Goal: Information Seeking & Learning: Learn about a topic

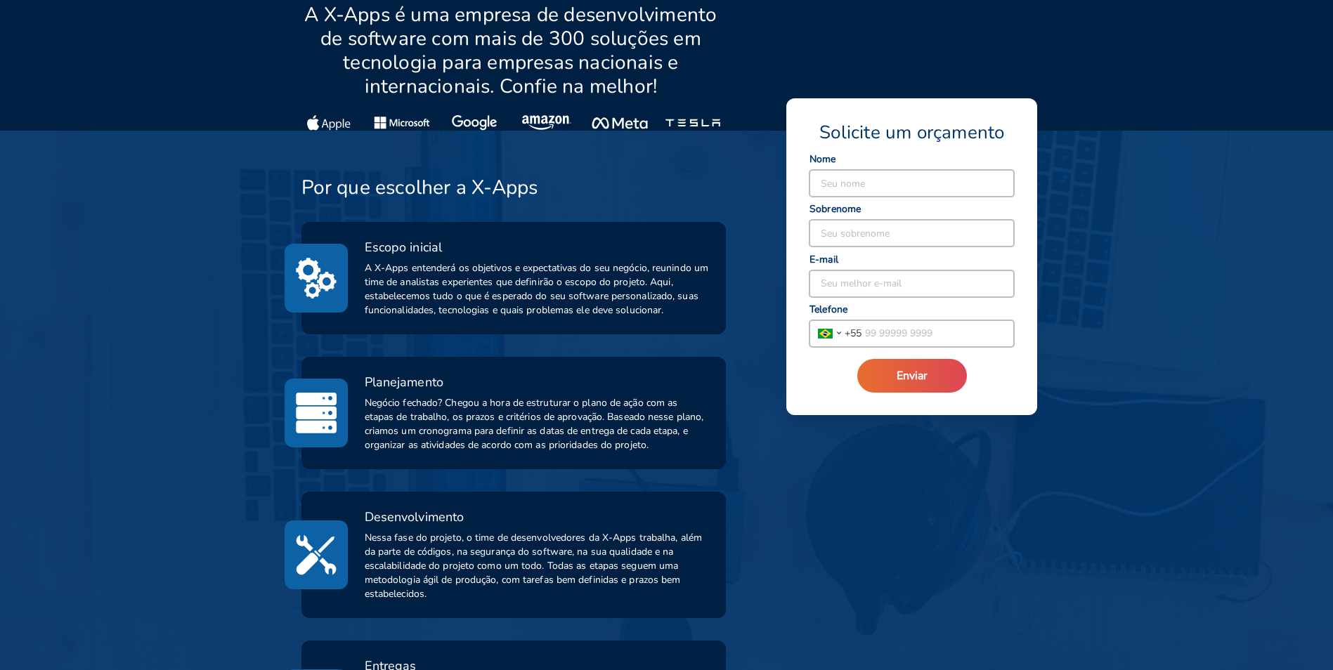
scroll to position [351, 0]
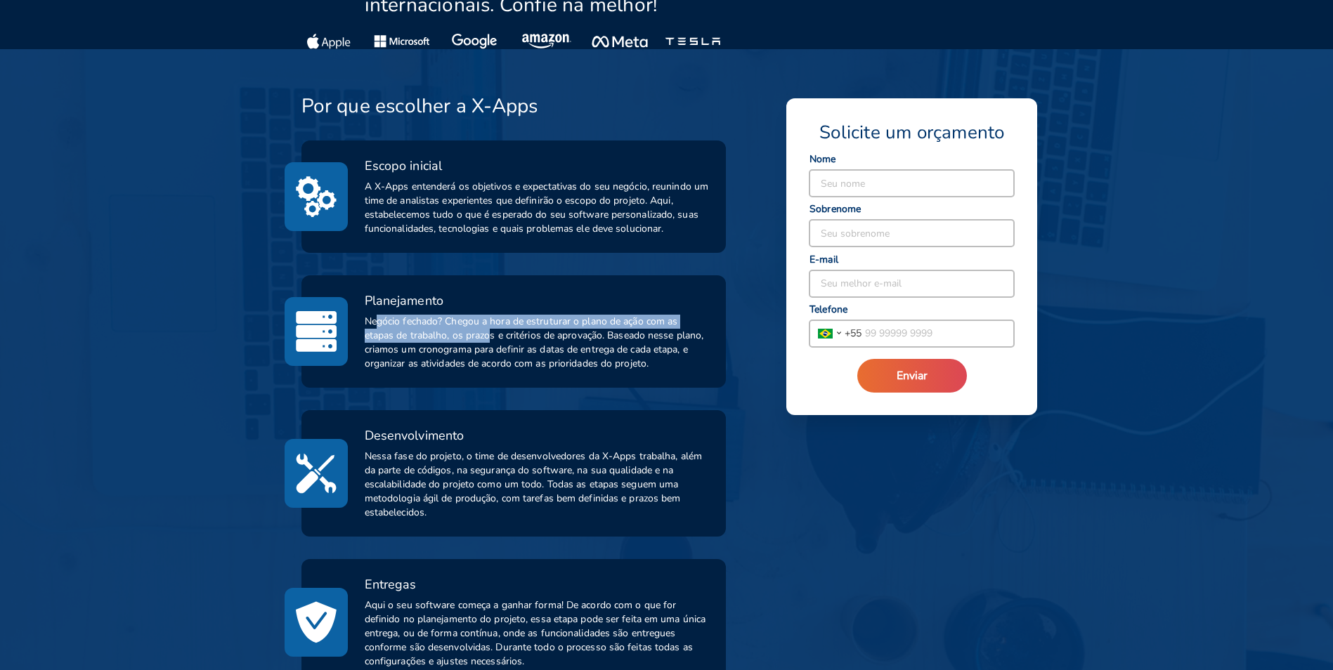
drag, startPoint x: 379, startPoint y: 320, endPoint x: 492, endPoint y: 337, distance: 114.5
click at [492, 337] on span "Negócio fechado? Chegou a hora de estruturar o plano de ação com as etapas de t…" at bounding box center [537, 343] width 345 height 56
drag, startPoint x: 492, startPoint y: 337, endPoint x: 413, endPoint y: 389, distance: 94.3
click at [413, 389] on div "Por que escolher a X-Apps Escopo inicial A X-Apps entenderá os objetivos e expe…" at bounding box center [497, 457] width 459 height 727
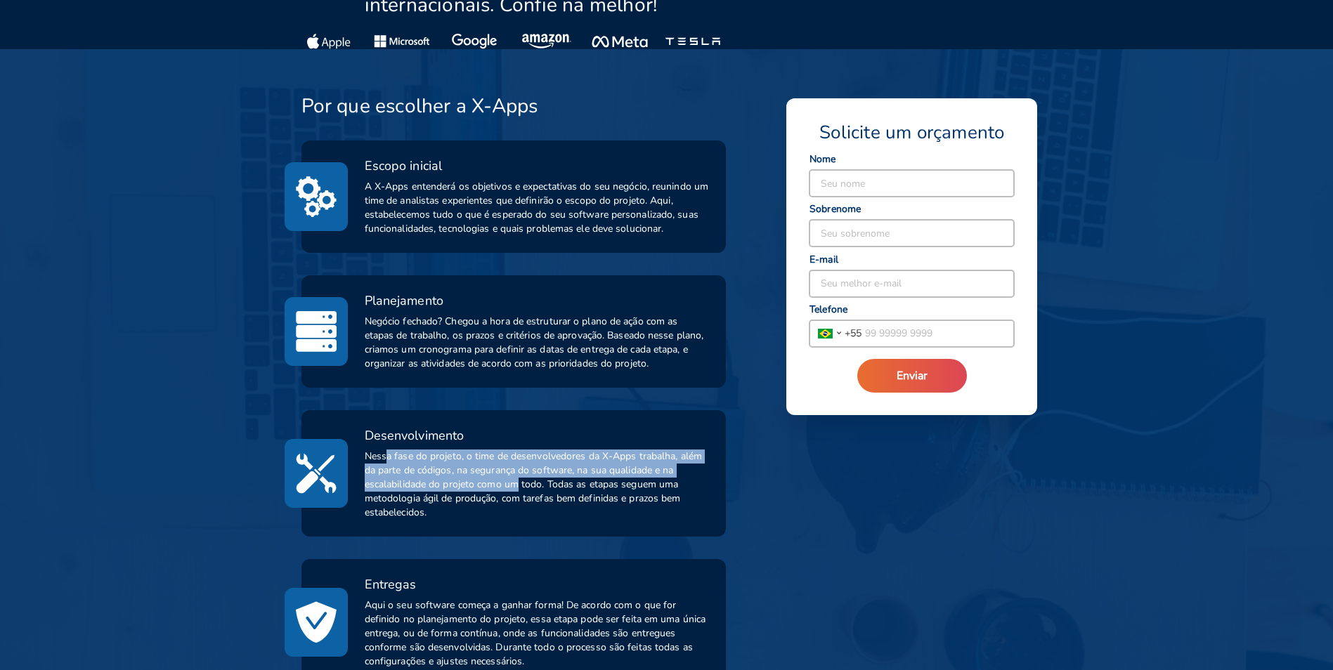
drag, startPoint x: 386, startPoint y: 462, endPoint x: 519, endPoint y: 490, distance: 136.6
click at [519, 490] on span "Nessa fase do projeto, o time de desenvolvedores da X-Apps trabalha, além da pa…" at bounding box center [537, 485] width 345 height 70
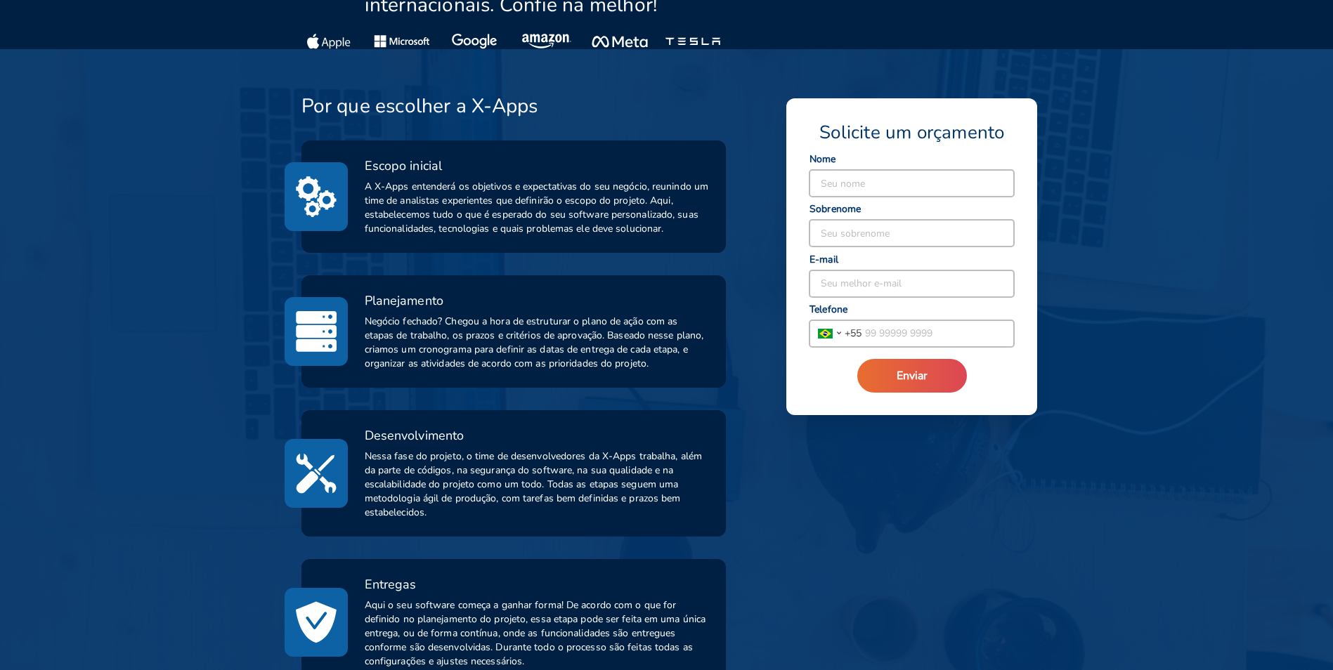
drag, startPoint x: 519, startPoint y: 490, endPoint x: 443, endPoint y: 514, distance: 80.0
click at [444, 514] on span "Nessa fase do projeto, o time de desenvolvedores da X-Apps trabalha, além da pa…" at bounding box center [537, 485] width 345 height 70
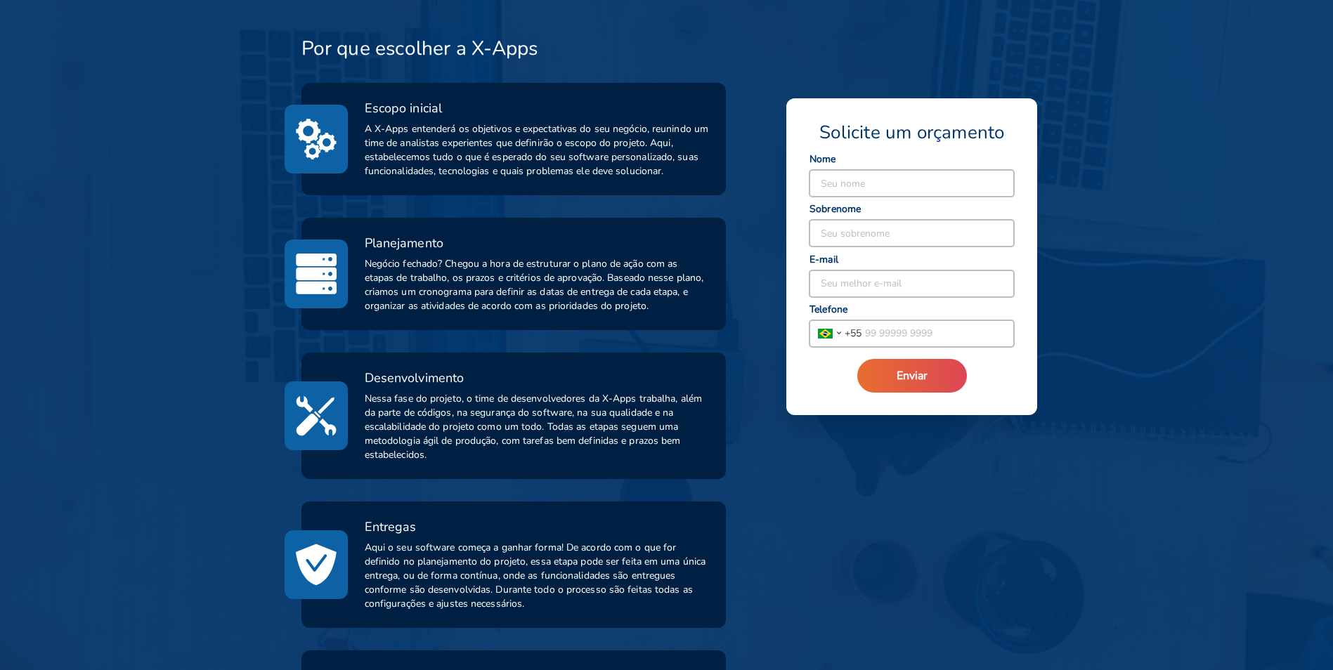
scroll to position [492, 0]
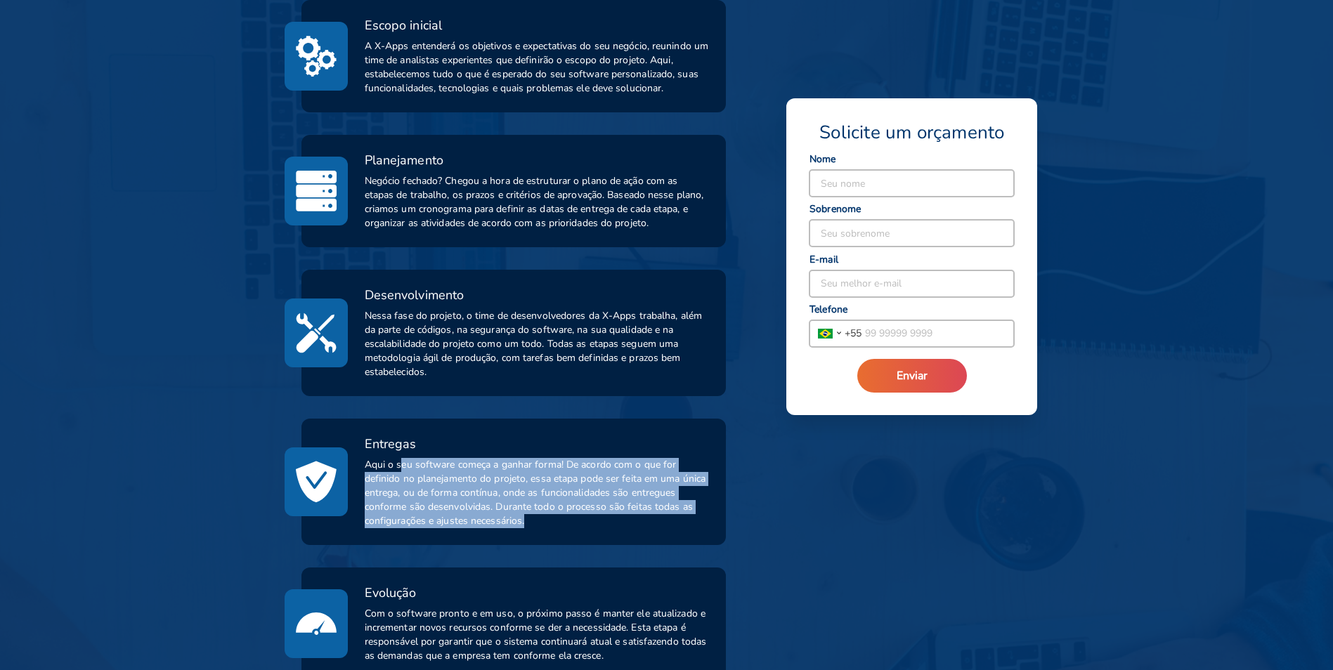
drag, startPoint x: 443, startPoint y: 475, endPoint x: 529, endPoint y: 530, distance: 102.3
click at [529, 530] on div "Entregas Aqui o seu software começa a ganhar forma! De acordo com o que for def…" at bounding box center [513, 482] width 425 height 126
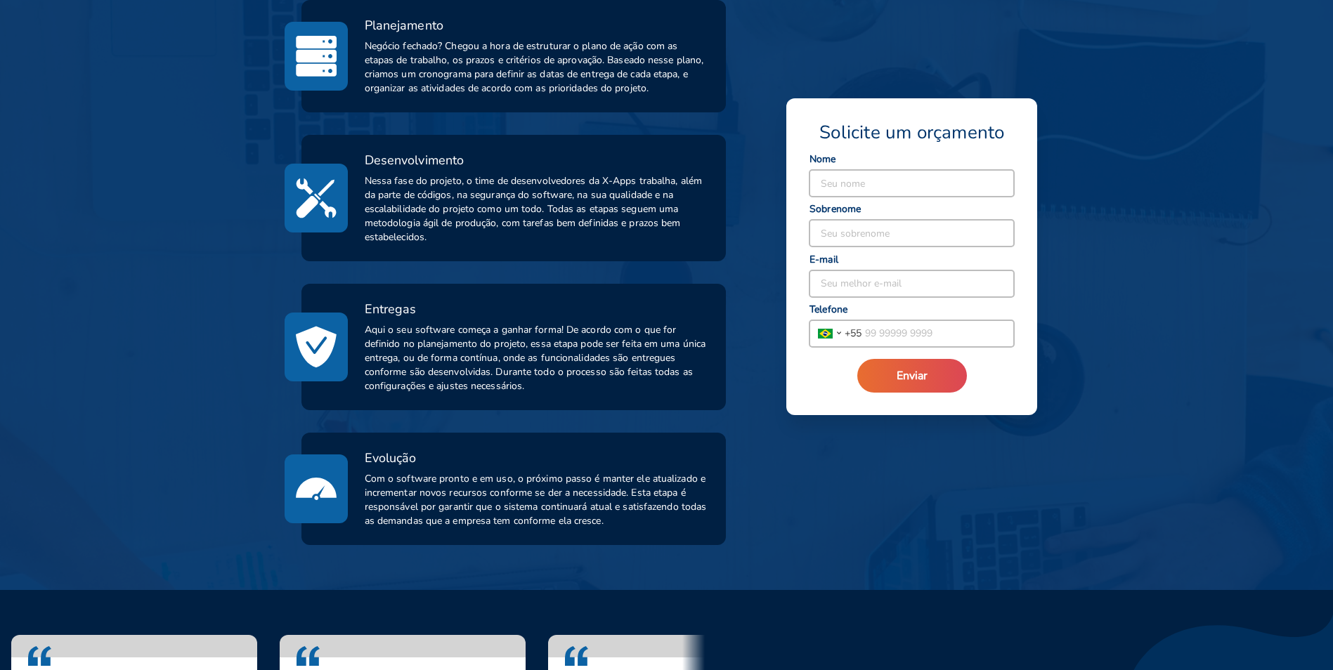
scroll to position [632, 0]
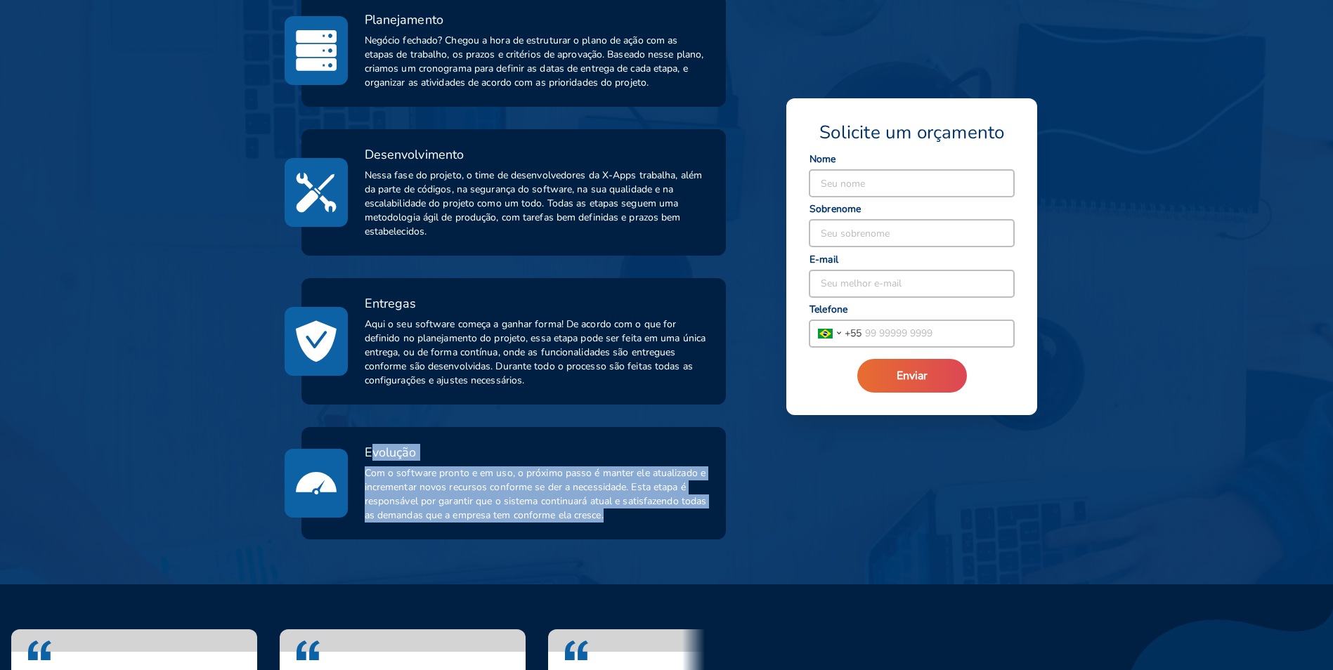
drag, startPoint x: 469, startPoint y: 489, endPoint x: 634, endPoint y: 543, distance: 173.8
click at [634, 544] on div "Por que escolher a X-Apps Escopo inicial A X-Apps entenderá os objetivos e expe…" at bounding box center [667, 176] width 798 height 816
drag, startPoint x: 634, startPoint y: 543, endPoint x: 504, endPoint y: 497, distance: 137.4
click at [504, 497] on span "Com o software pronto e em uso, o próximo passo é manter ele atualizado e incre…" at bounding box center [537, 495] width 345 height 56
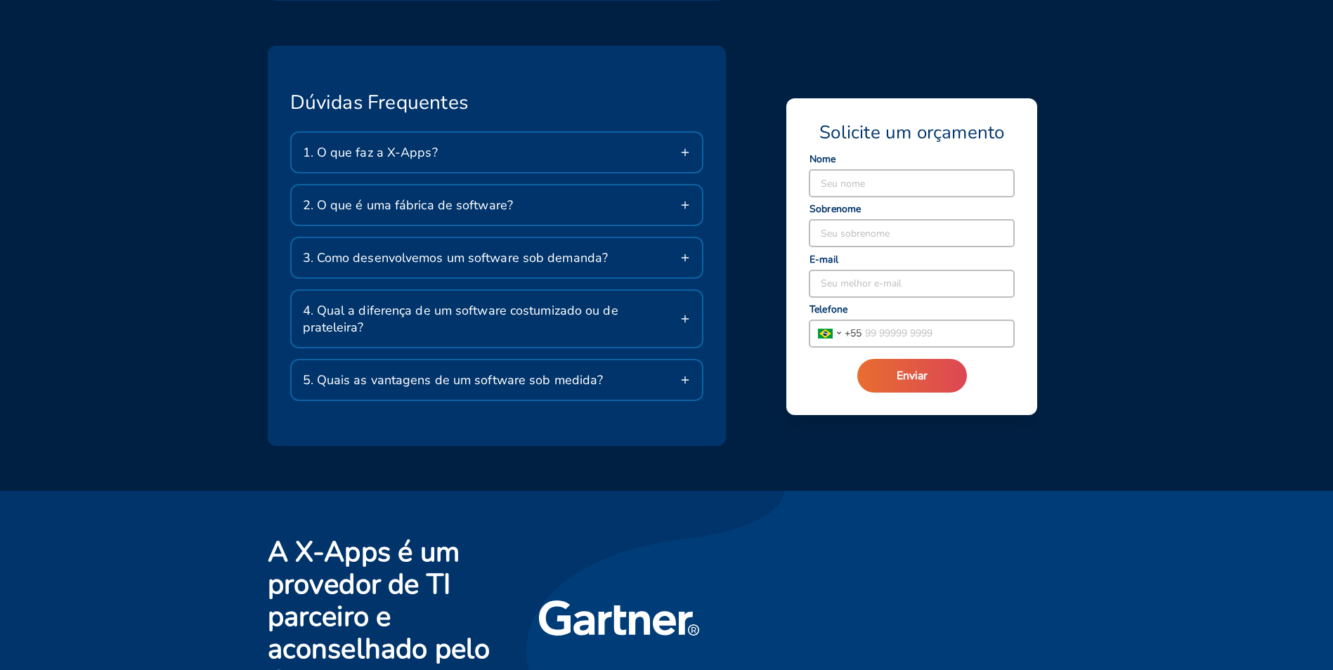
scroll to position [2404, 0]
